Goal: Information Seeking & Learning: Compare options

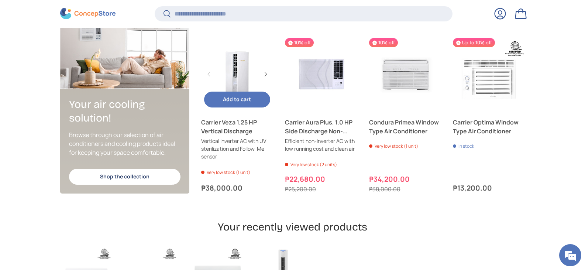
scroll to position [1806, 0]
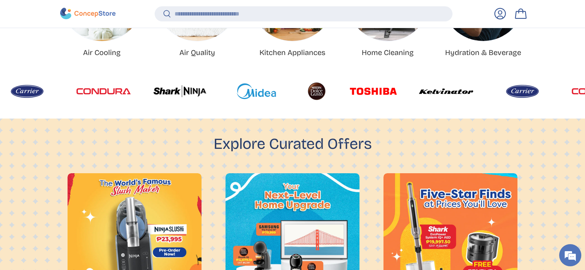
scroll to position [1909, 3016]
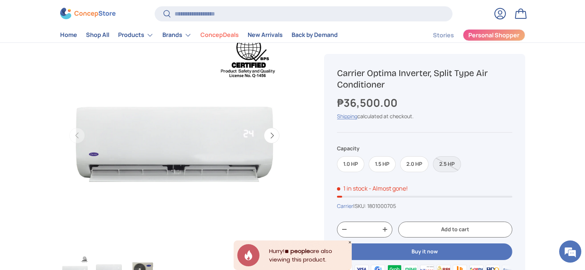
drag, startPoint x: 554, startPoint y: 144, endPoint x: 428, endPoint y: 169, distance: 127.9
click at [273, 135] on button "Next" at bounding box center [271, 135] width 15 height 15
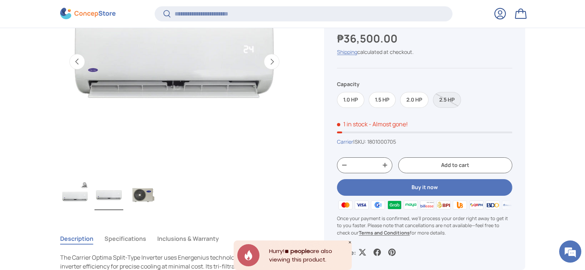
scroll to position [111, 0]
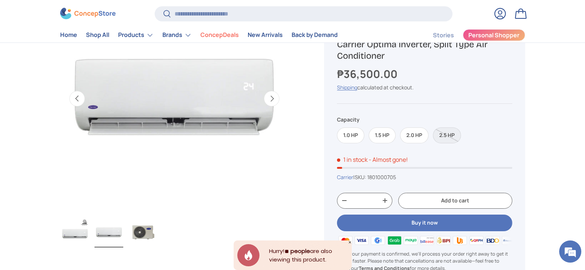
drag, startPoint x: 274, startPoint y: 100, endPoint x: 280, endPoint y: 101, distance: 6.4
click at [274, 100] on button "Next" at bounding box center [271, 98] width 15 height 15
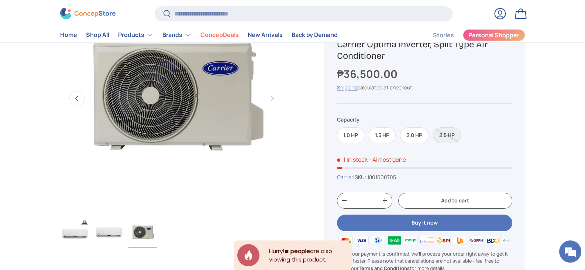
scroll to position [74, 0]
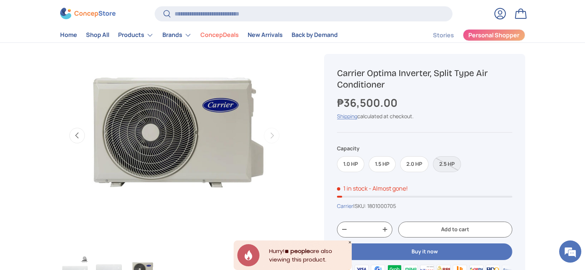
click at [76, 136] on button "Previous" at bounding box center [76, 135] width 15 height 15
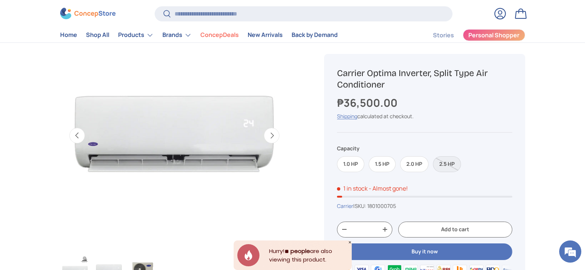
click at [76, 136] on button "Previous" at bounding box center [76, 135] width 15 height 15
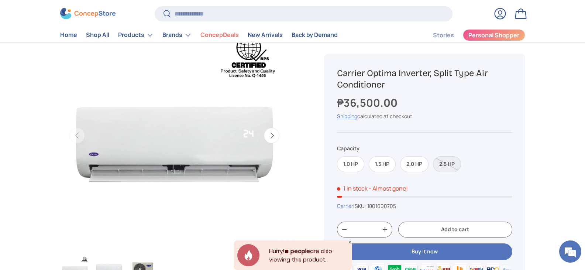
click at [275, 136] on button "Next" at bounding box center [271, 135] width 15 height 15
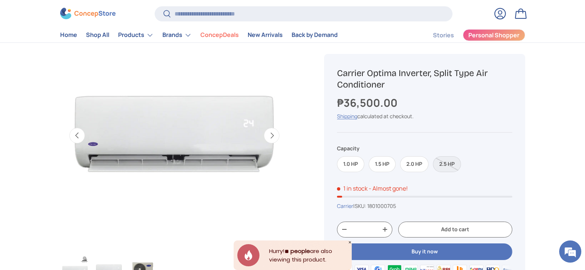
click at [192, 147] on img "Gallery Viewer" at bounding box center [174, 135] width 229 height 229
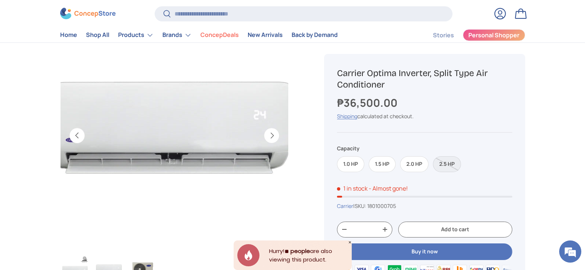
click at [195, 162] on img "Gallery Viewer" at bounding box center [174, 135] width 229 height 229
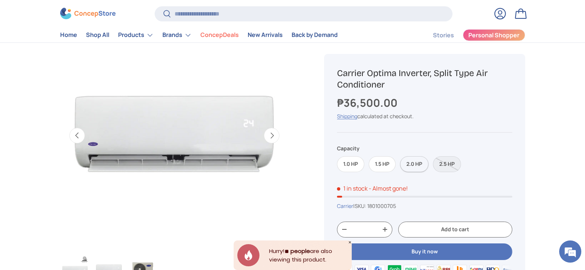
click at [408, 163] on label "2.0 HP" at bounding box center [414, 164] width 28 height 16
click at [354, 163] on label "1.0 HP" at bounding box center [350, 164] width 27 height 16
click at [441, 163] on label "2.5 HP" at bounding box center [447, 164] width 28 height 16
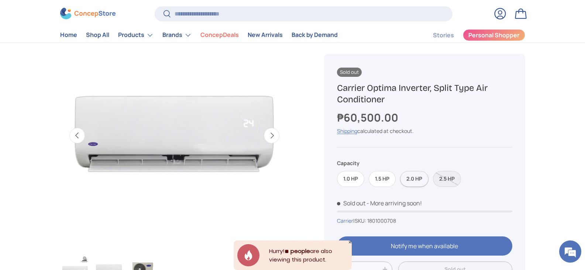
click at [415, 176] on label "2.0 HP" at bounding box center [414, 179] width 28 height 16
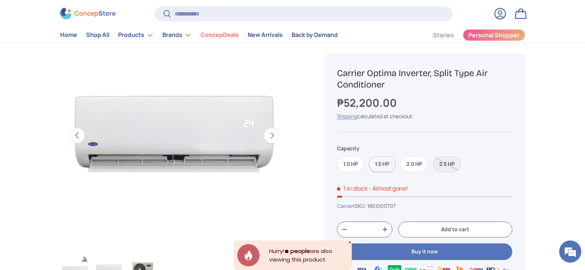
click at [380, 167] on label "1.5 HP" at bounding box center [382, 164] width 27 height 16
click at [355, 162] on label "1.0 HP" at bounding box center [350, 164] width 27 height 16
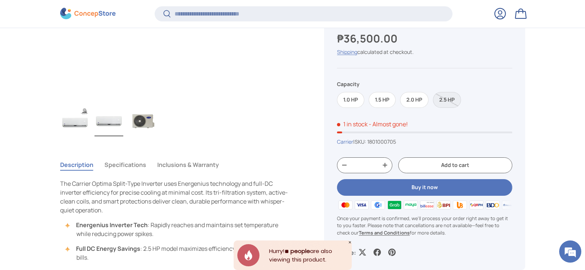
drag, startPoint x: 522, startPoint y: 120, endPoint x: 542, endPoint y: 185, distance: 68.7
drag, startPoint x: 542, startPoint y: 185, endPoint x: 530, endPoint y: 224, distance: 40.5
click at [533, 234] on main "Home Carrier Optima Inverter, Split Type Air Conditioner Image 2 is now availab…" at bounding box center [292, 206] width 585 height 728
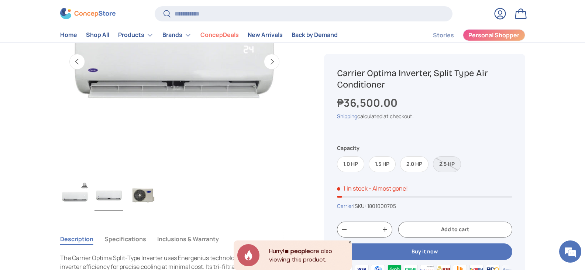
scroll to position [294, 0]
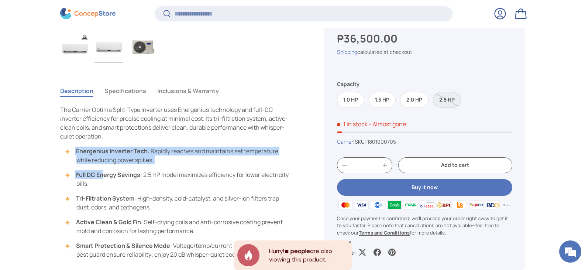
drag, startPoint x: 101, startPoint y: 143, endPoint x: 113, endPoint y: 198, distance: 56.3
click at [113, 197] on div "The Carrier Optima Split-Type Inverter uses Energenius technology and full-DC i…" at bounding box center [174, 181] width 229 height 153
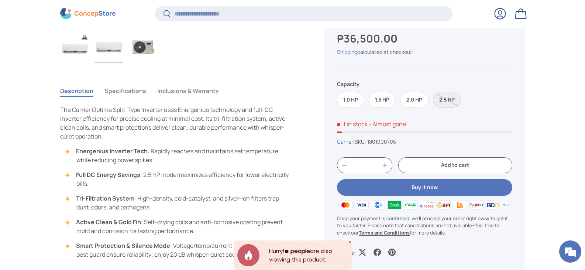
click at [113, 198] on strong "Tri-Filtration System" at bounding box center [105, 198] width 58 height 8
click at [78, 110] on span "The Carrier Optima Split-Type Inverter uses Energenius technology and full-DC i…" at bounding box center [174, 123] width 228 height 35
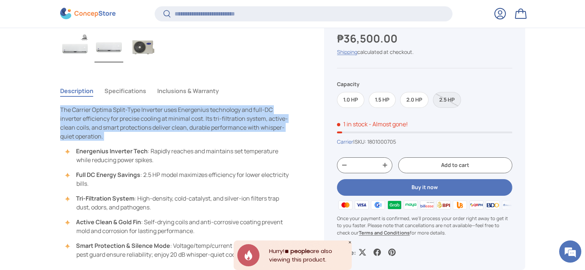
click at [78, 110] on span "The Carrier Optima Split-Type Inverter uses Energenius technology and full-DC i…" at bounding box center [174, 123] width 228 height 35
click at [127, 131] on span "The Carrier Optima Split-Type Inverter uses Energenius technology and full-DC i…" at bounding box center [174, 123] width 228 height 35
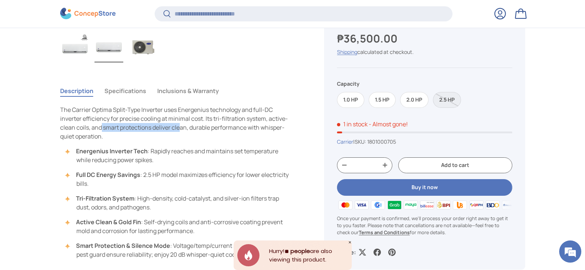
drag, startPoint x: 101, startPoint y: 127, endPoint x: 180, endPoint y: 128, distance: 79.0
click at [180, 128] on span "The Carrier Optima Split-Type Inverter uses Energenius technology and full-DC i…" at bounding box center [174, 123] width 228 height 35
drag, startPoint x: 198, startPoint y: 127, endPoint x: 239, endPoint y: 127, distance: 41.7
click at [239, 127] on span "The Carrier Optima Split-Type Inverter uses Energenius technology and full-DC i…" at bounding box center [174, 123] width 228 height 35
click at [82, 135] on span "The Carrier Optima Split-Type Inverter uses Energenius technology and full-DC i…" at bounding box center [174, 123] width 228 height 35
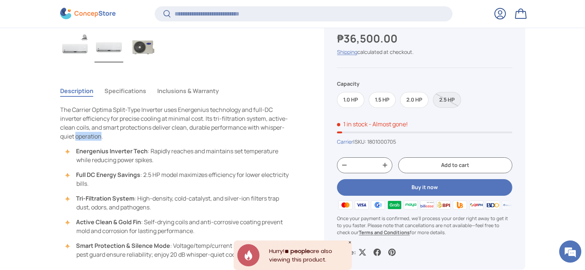
click at [82, 135] on span "The Carrier Optima Split-Type Inverter uses Energenius technology and full-DC i…" at bounding box center [174, 123] width 228 height 35
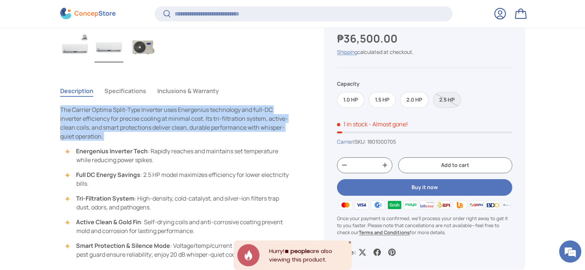
click at [82, 135] on span "The Carrier Optima Split-Type Inverter uses Energenius technology and full-DC i…" at bounding box center [174, 123] width 228 height 35
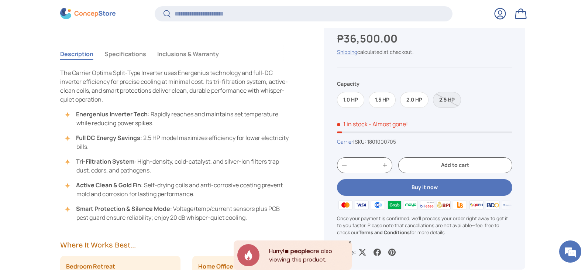
click at [198, 134] on li "Full DC Energy Savings : 2.5 HP model maximizes efficiency for lower electricit…" at bounding box center [178, 142] width 221 height 18
drag, startPoint x: 198, startPoint y: 134, endPoint x: 136, endPoint y: 142, distance: 63.3
click at [136, 142] on li "Full DC Energy Savings : 2.5 HP model maximizes efficiency for lower electricit…" at bounding box center [178, 142] width 221 height 18
drag, startPoint x: 88, startPoint y: 187, endPoint x: 162, endPoint y: 187, distance: 73.4
click at [162, 187] on li "Active Clean & Gold Fin : Self-drying coils and anti-corrosive coating prevent …" at bounding box center [178, 189] width 221 height 18
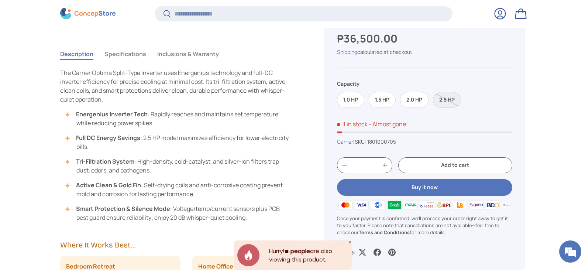
click at [171, 192] on li "Active Clean & Gold Fin : Self-drying coils and anti-corrosive coating prevent …" at bounding box center [178, 189] width 221 height 18
drag, startPoint x: 176, startPoint y: 184, endPoint x: 228, endPoint y: 184, distance: 52.0
click at [228, 184] on li "Active Clean & Gold Fin : Self-drying coils and anti-corrosive coating prevent …" at bounding box center [178, 189] width 221 height 18
click at [226, 199] on ul "Energenius Inverter Tech : Rapidly reaches and maintains set temperature while …" at bounding box center [174, 166] width 229 height 112
drag, startPoint x: 103, startPoint y: 210, endPoint x: 201, endPoint y: 210, distance: 98.9
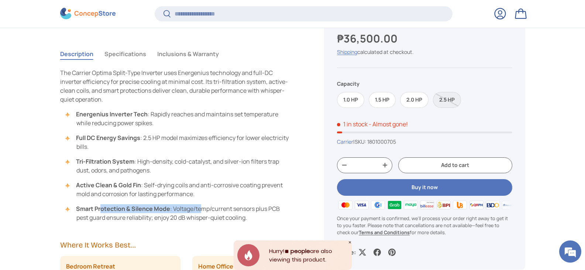
click at [201, 210] on li "Smart Protection & Silence Mode : Voltage/temp/current sensors plus PCB pest gu…" at bounding box center [178, 213] width 221 height 18
click at [202, 220] on li "Smart Protection & Silence Mode : Voltage/temp/current sensors plus PCB pest gu…" at bounding box center [178, 213] width 221 height 18
drag, startPoint x: 225, startPoint y: 204, endPoint x: 189, endPoint y: 211, distance: 37.1
click at [189, 211] on li "Smart Protection & Silence Mode : Voltage/temp/current sensors plus PCB pest gu…" at bounding box center [178, 213] width 221 height 18
drag, startPoint x: 180, startPoint y: 211, endPoint x: 263, endPoint y: 209, distance: 83.0
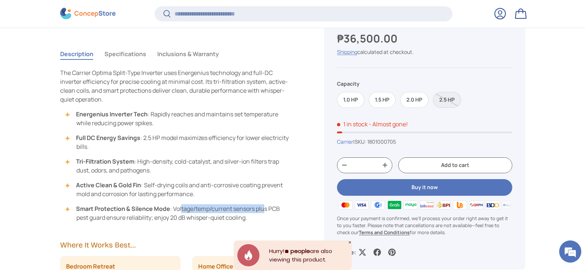
click at [263, 209] on li "Smart Protection & Silence Mode : Voltage/temp/current sensors plus PCB pest gu…" at bounding box center [178, 213] width 221 height 18
click at [135, 218] on li "Smart Protection & Silence Mode : Voltage/temp/current sensors plus PCB pest gu…" at bounding box center [178, 213] width 221 height 18
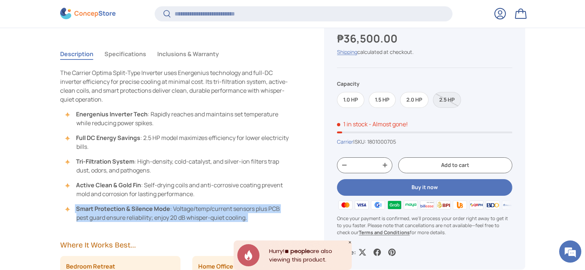
click at [135, 218] on li "Smart Protection & Silence Mode : Voltage/temp/current sensors plus PCB pest gu…" at bounding box center [178, 213] width 221 height 18
click at [191, 217] on li "Smart Protection & Silence Mode : Voltage/temp/current sensors plus PCB pest gu…" at bounding box center [178, 213] width 221 height 18
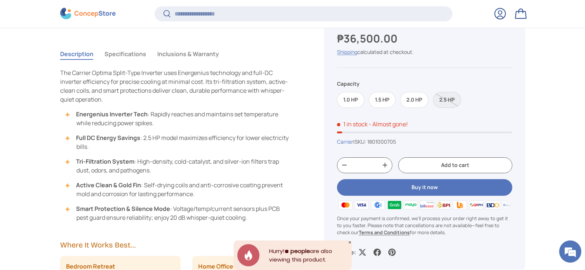
drag, startPoint x: 192, startPoint y: 210, endPoint x: 148, endPoint y: 211, distance: 43.6
click at [148, 211] on strong "Smart Protection & Silence Mode" at bounding box center [123, 208] width 94 height 8
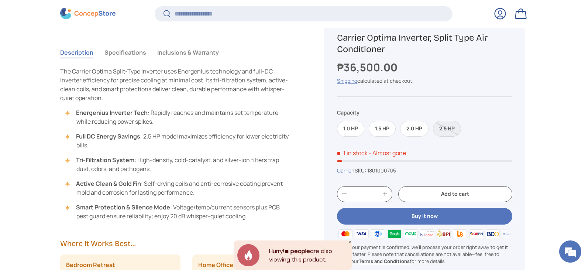
scroll to position [257, 0]
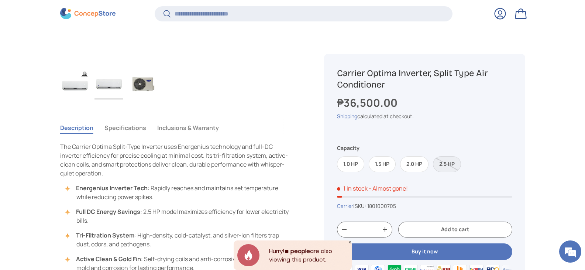
click at [131, 127] on button "Specifications" at bounding box center [125, 127] width 42 height 17
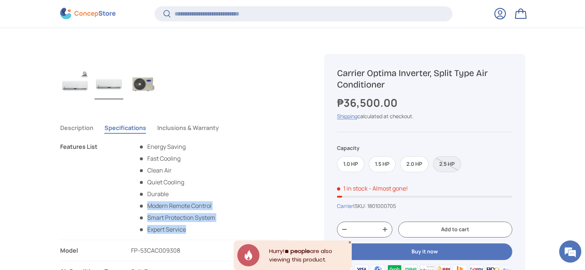
drag, startPoint x: 184, startPoint y: 205, endPoint x: 218, endPoint y: 205, distance: 34.3
click at [218, 205] on li "Features List Energy Saving Fast Cooling Clean Air Quiet Cooling Durable Modern…" at bounding box center [174, 191] width 229 height 98
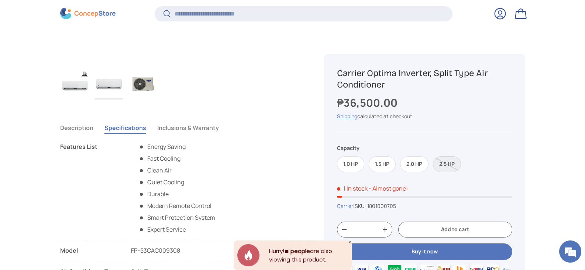
click at [156, 191] on li "Durable" at bounding box center [176, 193] width 77 height 9
click at [164, 180] on li "Quiet Cooling" at bounding box center [176, 181] width 77 height 9
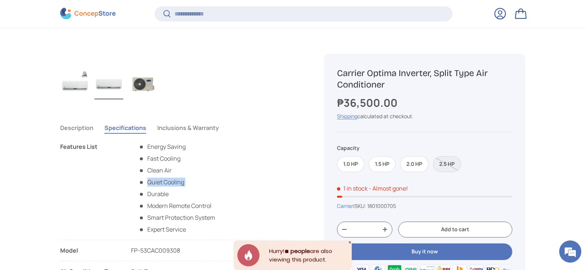
click at [164, 180] on li "Quiet Cooling" at bounding box center [176, 181] width 77 height 9
click at [187, 124] on button "Inclusions & Warranty" at bounding box center [188, 127] width 62 height 17
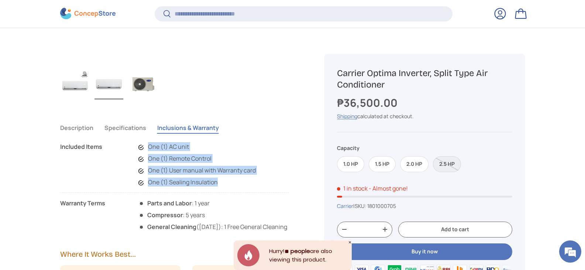
drag, startPoint x: 149, startPoint y: 144, endPoint x: 270, endPoint y: 179, distance: 126.0
click at [270, 179] on li "Included Items One (1) AC unit One (1) Remote Control One (1) User manual with …" at bounding box center [174, 167] width 229 height 51
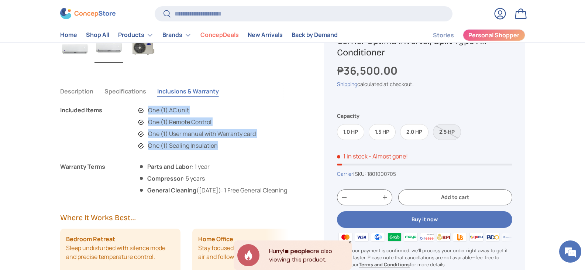
scroll to position [221, 0]
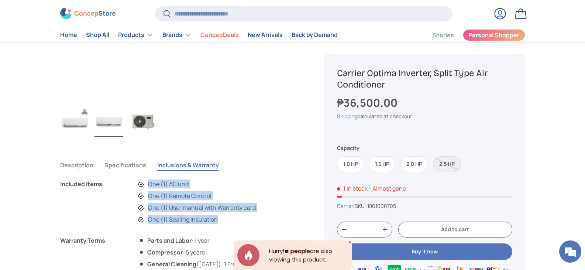
click at [135, 162] on button "Specifications" at bounding box center [125, 164] width 42 height 17
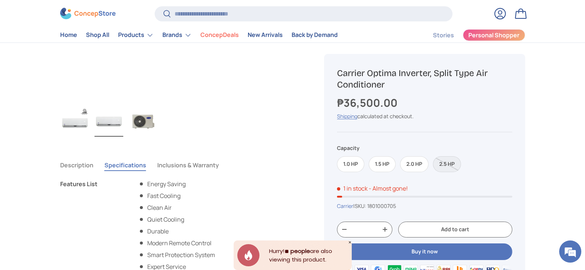
click at [82, 162] on button "Description" at bounding box center [76, 164] width 33 height 17
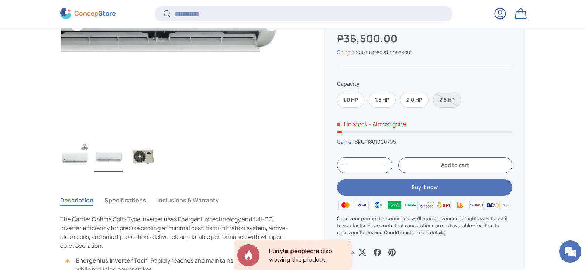
scroll to position [331, 0]
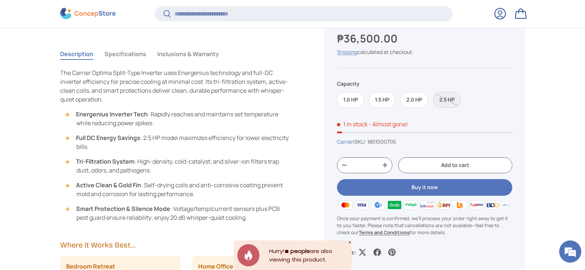
click at [121, 58] on button "Specifications" at bounding box center [125, 53] width 42 height 17
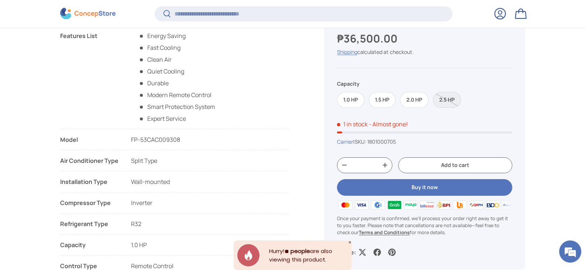
scroll to position [441, 0]
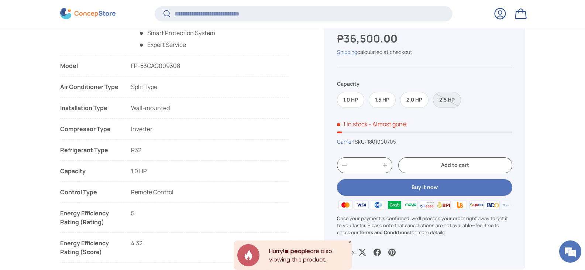
drag, startPoint x: 187, startPoint y: 138, endPoint x: 175, endPoint y: 137, distance: 11.8
click at [173, 138] on li "Compressor Type Inverter" at bounding box center [174, 131] width 229 height 15
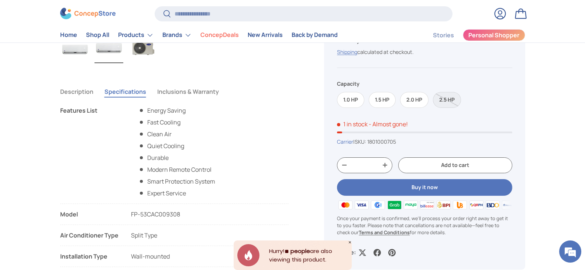
scroll to position [405, 0]
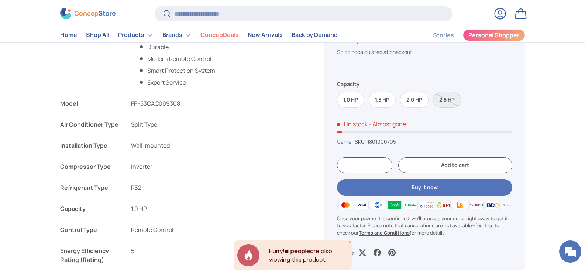
click at [158, 105] on span "FP-53CAC009308" at bounding box center [155, 103] width 49 height 8
click at [183, 136] on ul "Features List Energy Saving Fast Cooling Clean Air Quiet Cooling Durable Modern…" at bounding box center [174, 208] width 229 height 427
drag, startPoint x: 135, startPoint y: 126, endPoint x: 150, endPoint y: 125, distance: 14.4
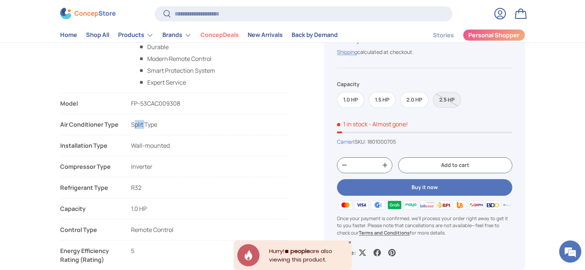
click at [148, 125] on span "Split Type" at bounding box center [144, 124] width 26 height 8
click at [152, 142] on span "Wall-mounted" at bounding box center [150, 145] width 39 height 8
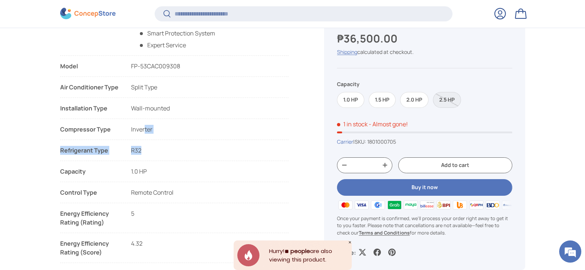
drag, startPoint x: 144, startPoint y: 128, endPoint x: 158, endPoint y: 151, distance: 26.8
click at [158, 151] on ul "Features List Energy Saving Fast Cooling Clean Air Quiet Cooling Durable Modern…" at bounding box center [174, 171] width 229 height 427
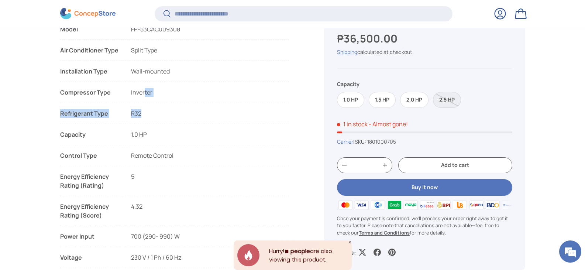
drag, startPoint x: 113, startPoint y: 135, endPoint x: 172, endPoint y: 184, distance: 76.8
click at [172, 184] on ul "Features List Energy Saving Fast Cooling Clean Air Quiet Cooling Durable Modern…" at bounding box center [174, 134] width 229 height 427
click at [171, 183] on li "Energy Efficiency Rating (Rating) 5 5 5 5" at bounding box center [174, 184] width 229 height 24
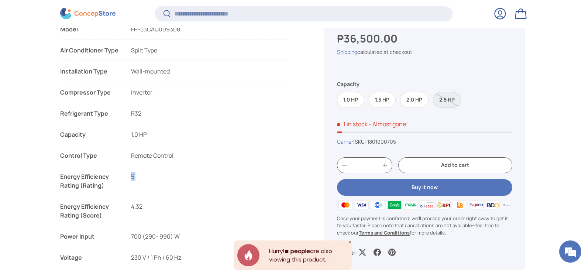
scroll to position [552, 0]
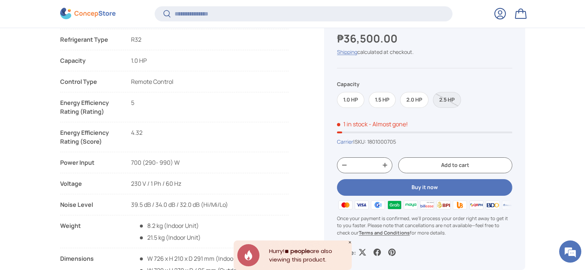
drag, startPoint x: 130, startPoint y: 132, endPoint x: 165, endPoint y: 133, distance: 34.3
click at [155, 132] on li "Energy Efficiency Rating (Score) 4.32 4.5 4.3 5.1" at bounding box center [174, 140] width 229 height 24
drag, startPoint x: 217, startPoint y: 155, endPoint x: 186, endPoint y: 161, distance: 32.3
click at [186, 161] on li "Power Input 700 (290- 990) W 1,030 (290- 1,210) W 1,760 (325- 1,870) W 2,000 (2…" at bounding box center [174, 165] width 229 height 15
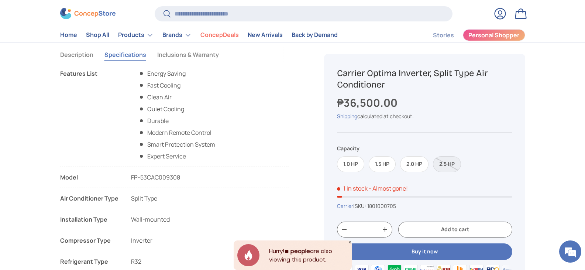
scroll to position [258, 0]
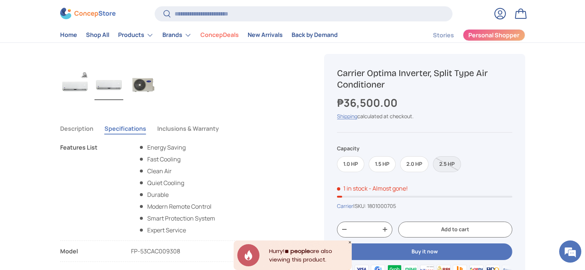
click at [67, 132] on button "Description" at bounding box center [76, 128] width 33 height 17
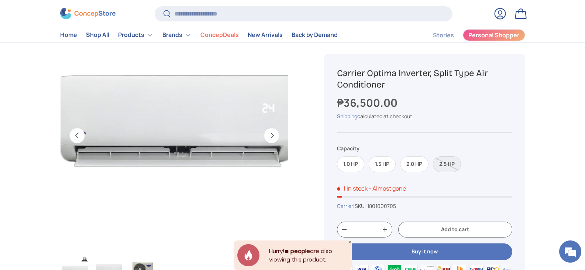
scroll to position [0, 0]
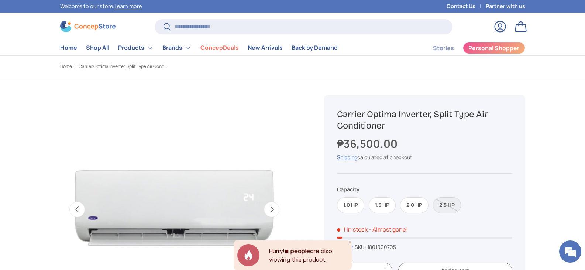
click at [223, 88] on div "Image 2 is now available in gallery view Previous Next Loading... Load image 1 …" at bounding box center [183, 226] width 246 height 298
click at [350, 111] on h1 "Carrier Optima Inverter, Split Type Air Conditioner" at bounding box center [424, 119] width 175 height 23
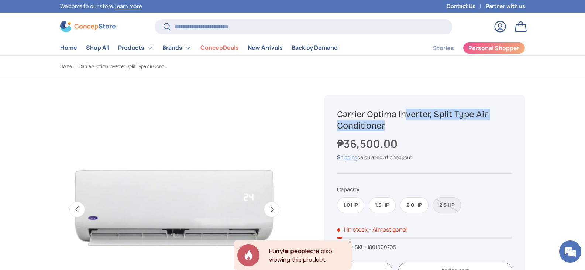
click at [350, 111] on h1 "Carrier Optima Inverter, Split Type Air Conditioner" at bounding box center [424, 119] width 175 height 23
copy div "Carrier Optima Inverter, Split Type Air Conditioner"
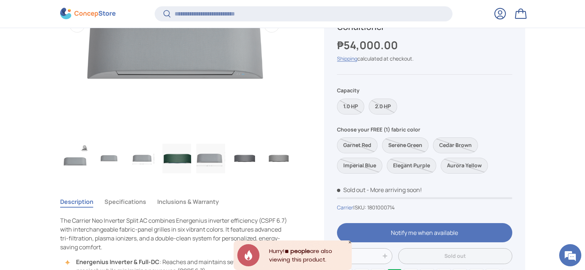
scroll to position [0, 310]
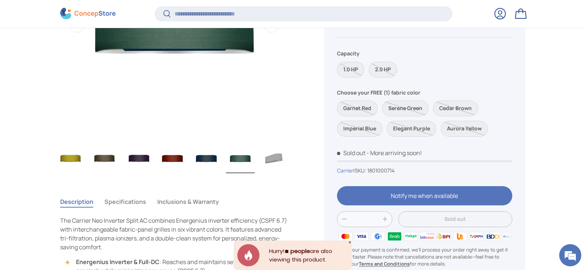
click at [270, 158] on img "Gallery Viewer" at bounding box center [274, 159] width 29 height 30
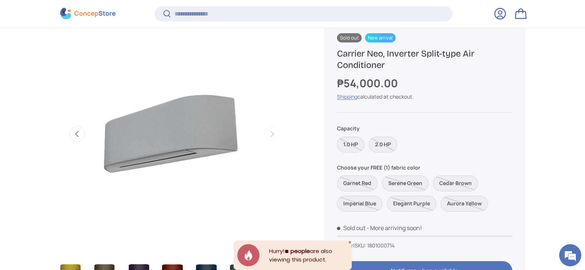
scroll to position [404, 0]
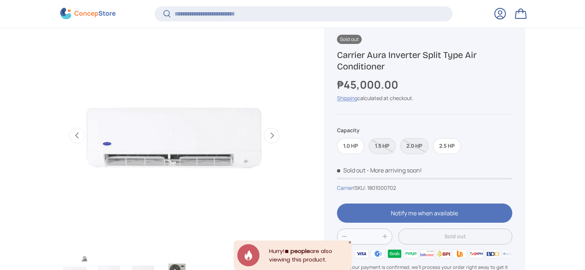
scroll to position [441, 0]
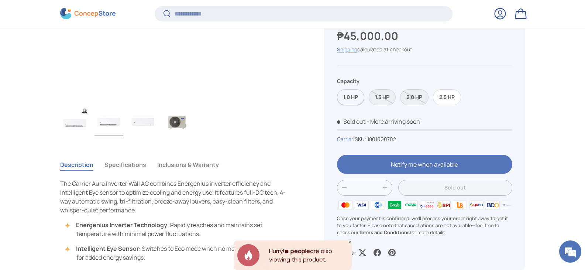
click at [352, 96] on label "1.0 HP" at bounding box center [350, 97] width 27 height 16
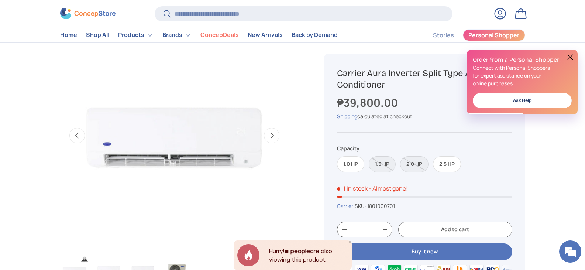
click at [269, 137] on button "Next" at bounding box center [271, 135] width 15 height 15
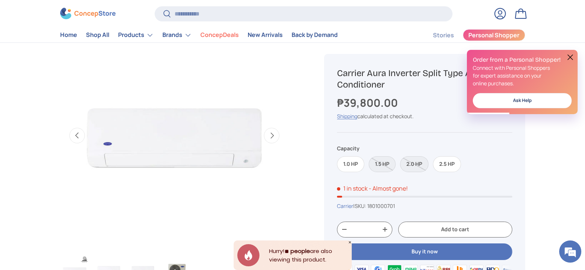
click at [79, 135] on button "Previous" at bounding box center [76, 135] width 15 height 15
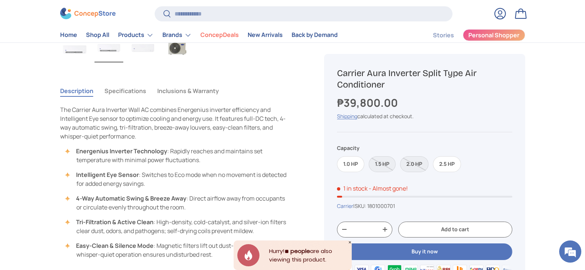
scroll to position [480, 0]
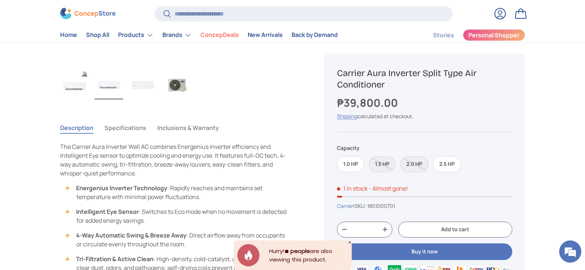
click at [125, 133] on button "Specifications" at bounding box center [125, 127] width 42 height 17
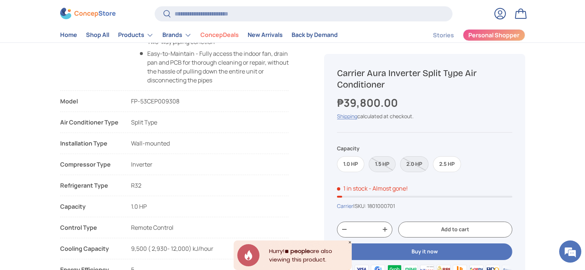
scroll to position [628, 0]
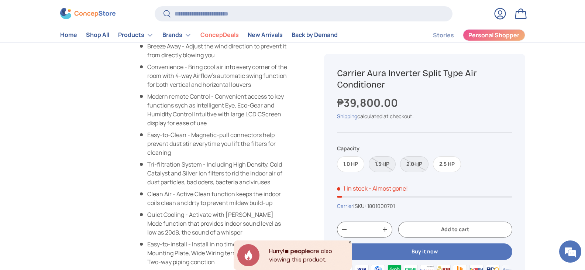
drag, startPoint x: 211, startPoint y: 142, endPoint x: 159, endPoint y: 146, distance: 52.2
click at [159, 146] on li "Easy-to-Clean - Magnetic-pull connectors help prevent dust stir everytime you l…" at bounding box center [213, 143] width 151 height 27
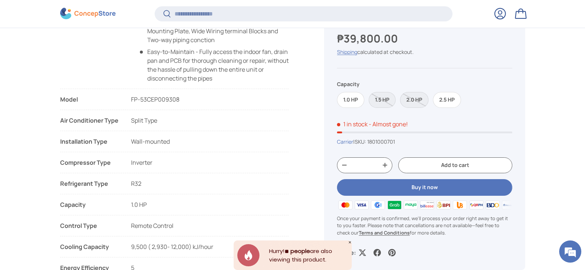
scroll to position [921, 0]
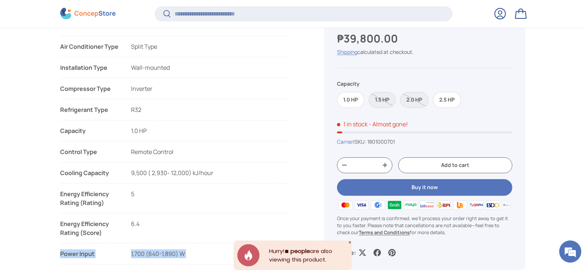
drag, startPoint x: 52, startPoint y: 224, endPoint x: 183, endPoint y: 205, distance: 132.7
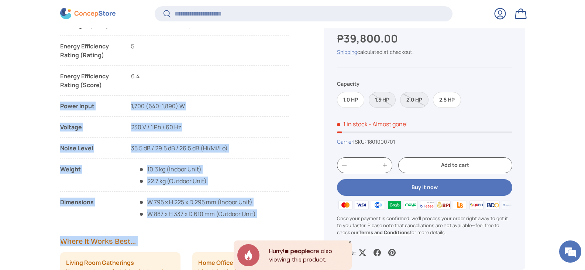
scroll to position [1106, 0]
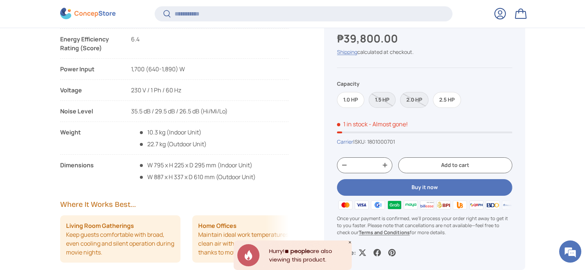
drag, startPoint x: 214, startPoint y: 189, endPoint x: 200, endPoint y: 194, distance: 15.6
drag, startPoint x: 200, startPoint y: 194, endPoint x: 188, endPoint y: 196, distance: 11.5
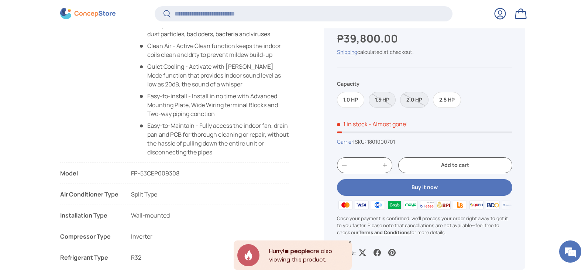
scroll to position [1032, 0]
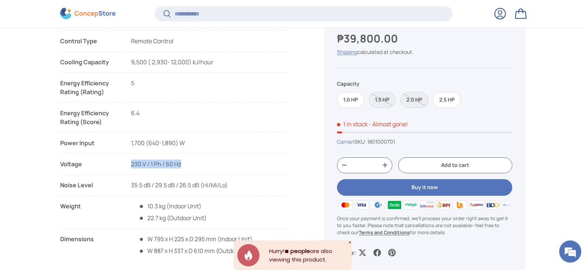
drag, startPoint x: 131, startPoint y: 164, endPoint x: 224, endPoint y: 167, distance: 93.0
click at [224, 167] on li "Voltage 230 V / 1 Ph / 60 Hz 230 V / 1 Ph / 60 Hz 230V, 1Ph, 60Hz 230 V / 1 Ph …" at bounding box center [174, 166] width 229 height 15
click at [128, 180] on li "Noise Level 35.5 dB / 29.5 dB / 26.5 dB (Hi/Mi/Lo) 37.5 dB / 32.5 dB / 29.0 dB …" at bounding box center [174, 187] width 229 height 15
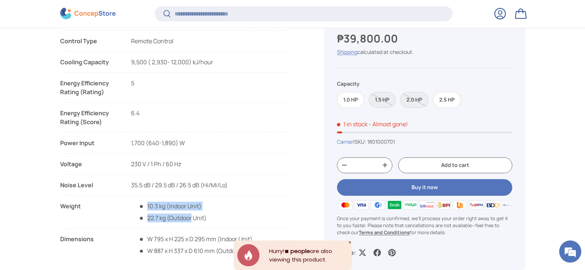
drag, startPoint x: 159, startPoint y: 210, endPoint x: 198, endPoint y: 228, distance: 42.4
click at [194, 227] on li "Weight 10.3 kg (Indoor Unit) 22.7 kg (Outdoor Unit) 10.3 kg (Indoor Unit) 24.3 …" at bounding box center [174, 214] width 229 height 27
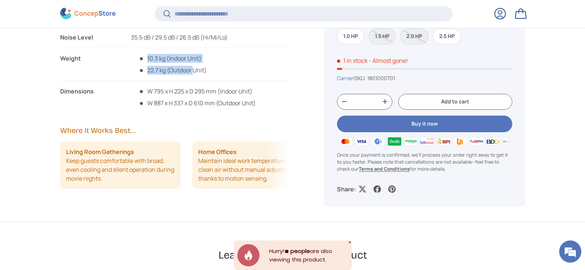
scroll to position [996, 0]
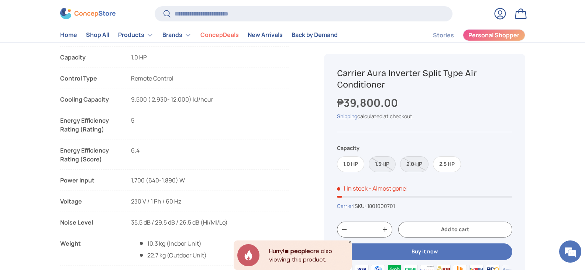
drag, startPoint x: 145, startPoint y: 94, endPoint x: 267, endPoint y: 96, distance: 122.1
click at [263, 95] on li "Cooling Capacity 9,500 ( 2,930- 12,000) kJ/hour" at bounding box center [174, 99] width 229 height 9
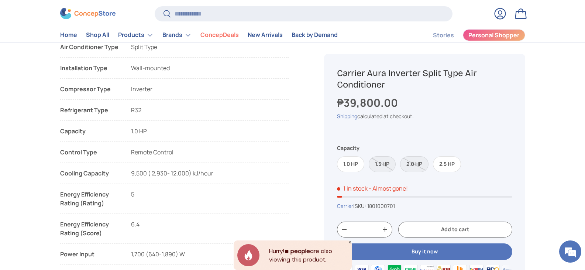
click at [163, 178] on li "Cooling Capacity 9,500 ( 2,930- 12,000) kJ/hour Cooling Capacity 12,700 (2,110-…" at bounding box center [174, 176] width 229 height 15
drag, startPoint x: 141, startPoint y: 152, endPoint x: 207, endPoint y: 150, distance: 65.7
click at [185, 150] on li "Control Type Remote Control" at bounding box center [174, 155] width 229 height 15
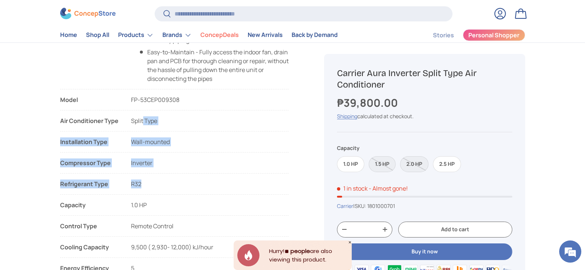
drag, startPoint x: 156, startPoint y: 170, endPoint x: 162, endPoint y: 204, distance: 34.2
click at [161, 198] on ul "Features List Smart Protection System - Built for durability powered by intelli…" at bounding box center [174, 106] width 229 height 667
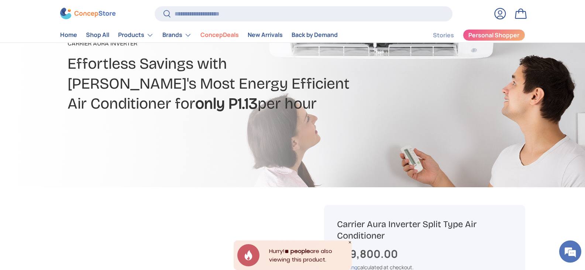
scroll to position [1, 0]
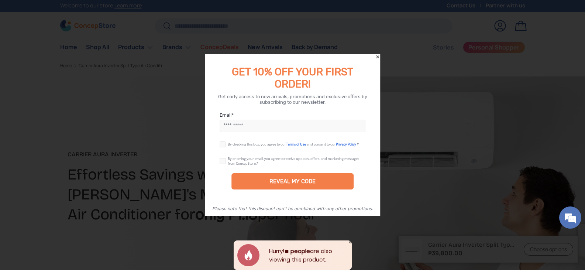
click at [377, 57] on icon "Close" at bounding box center [377, 56] width 3 height 3
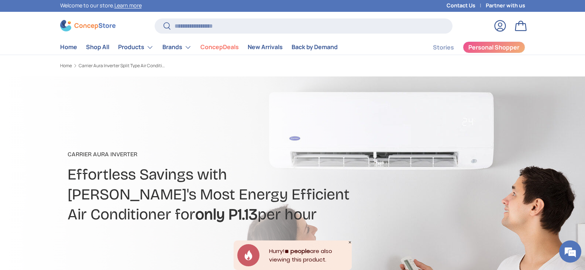
scroll to position [38, 0]
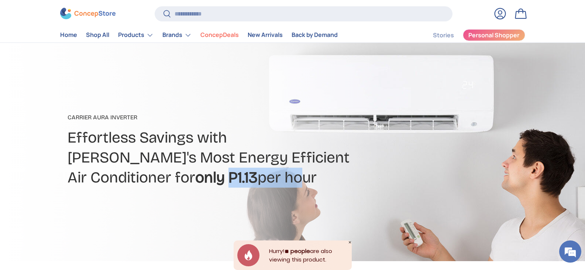
drag, startPoint x: 232, startPoint y: 179, endPoint x: 286, endPoint y: 179, distance: 53.9
click at [286, 179] on h2 "Effortless Savings with Carrier's Most Energy Efficient Air Conditioner for onl…" at bounding box center [209, 158] width 283 height 60
click at [266, 101] on div at bounding box center [292, 149] width 585 height 221
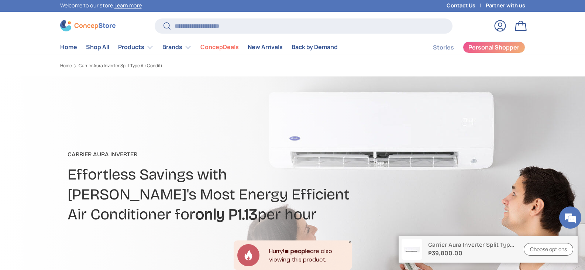
scroll to position [0, 0]
